Goal: Task Accomplishment & Management: Use online tool/utility

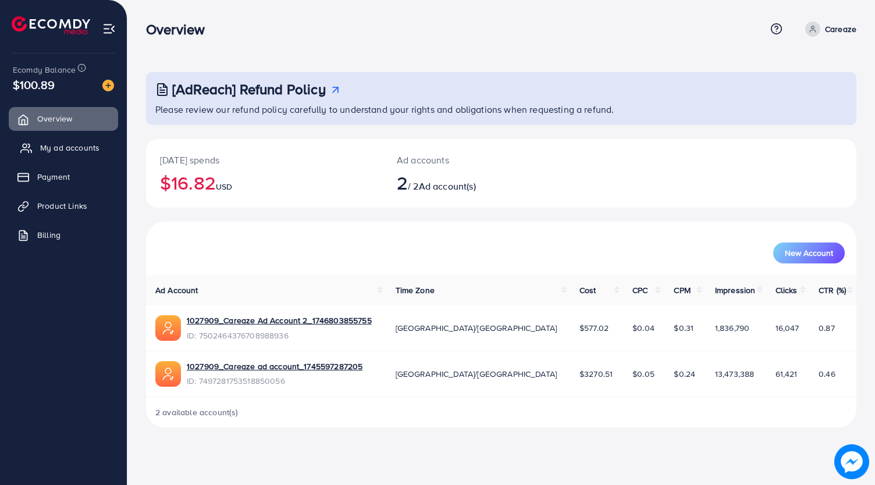
click at [83, 151] on span "My ad accounts" at bounding box center [69, 148] width 59 height 12
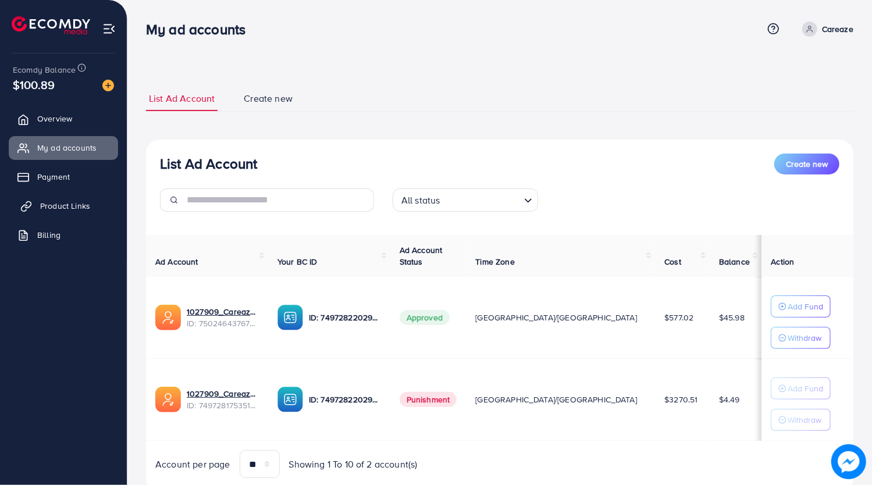
click at [85, 213] on link "Product Links" at bounding box center [63, 205] width 109 height 23
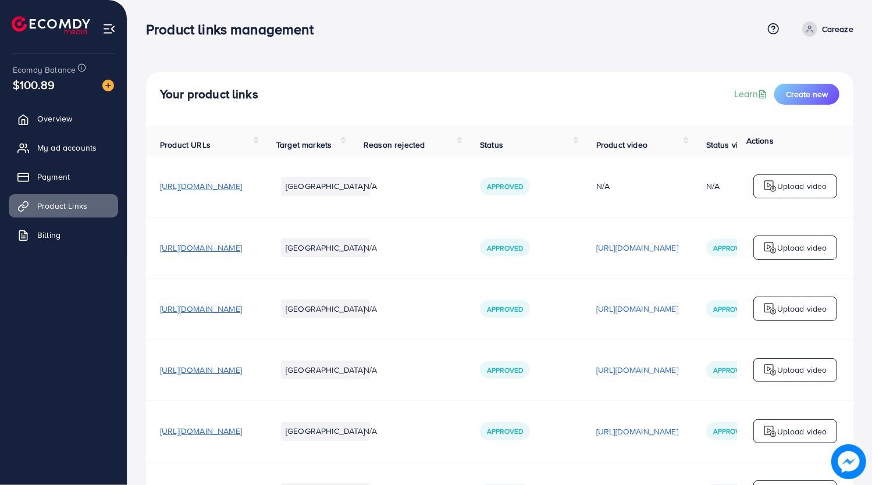
click at [219, 254] on span "[URL][DOMAIN_NAME]" at bounding box center [201, 248] width 82 height 12
drag, startPoint x: 94, startPoint y: 155, endPoint x: 204, endPoint y: 0, distance: 189.9
click at [94, 155] on link "My ad accounts" at bounding box center [63, 147] width 109 height 23
